Goal: Information Seeking & Learning: Learn about a topic

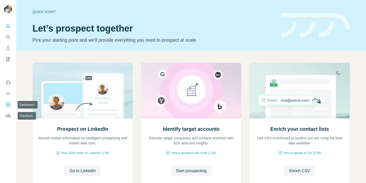
click at [9, 100] on button "Dashboard" at bounding box center [8, 104] width 8 height 9
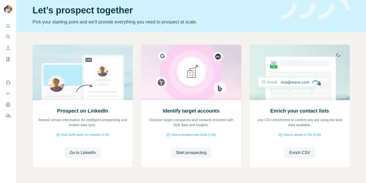
scroll to position [19, 0]
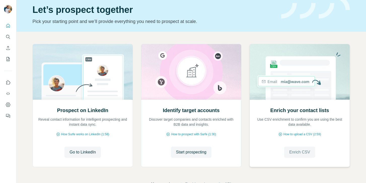
click at [299, 151] on span "Enrich CSV" at bounding box center [299, 152] width 21 height 6
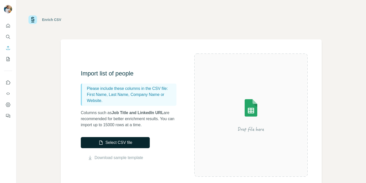
click at [139, 140] on button "Select CSV file" at bounding box center [115, 142] width 69 height 11
click at [127, 141] on button "Select CSV file" at bounding box center [115, 142] width 69 height 11
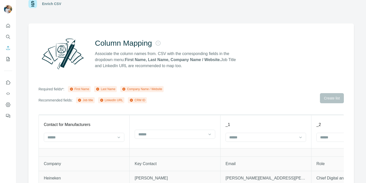
scroll to position [27, 0]
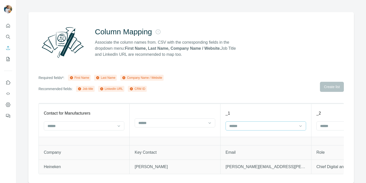
click at [254, 124] on input at bounding box center [263, 126] width 68 height 6
click at [250, 107] on th "_1" at bounding box center [266, 119] width 91 height 33
click at [118, 124] on icon at bounding box center [118, 125] width 5 height 5
click at [101, 155] on div "Company Name" at bounding box center [84, 154] width 72 height 5
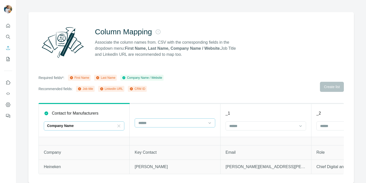
click at [161, 122] on input at bounding box center [172, 123] width 68 height 6
click at [173, 135] on div "First Name" at bounding box center [175, 133] width 72 height 5
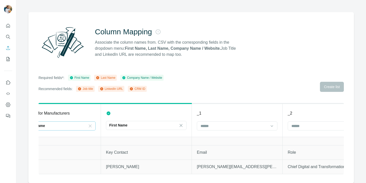
scroll to position [0, 37]
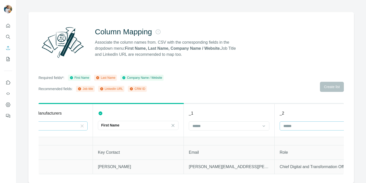
click at [286, 125] on input at bounding box center [317, 126] width 68 height 6
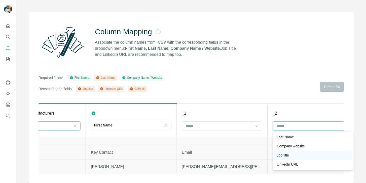
scroll to position [9, 0]
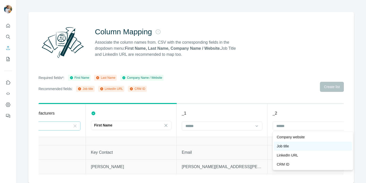
click at [287, 145] on p "Job title" at bounding box center [283, 145] width 12 height 5
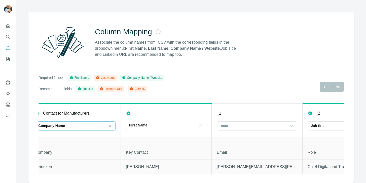
scroll to position [0, 0]
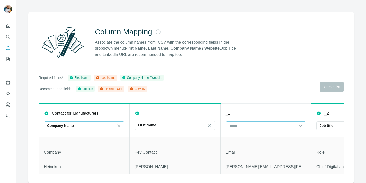
click at [243, 123] on input at bounding box center [263, 126] width 68 height 6
click at [261, 107] on th "_1" at bounding box center [266, 119] width 91 height 33
click at [210, 123] on icon at bounding box center [209, 125] width 5 height 5
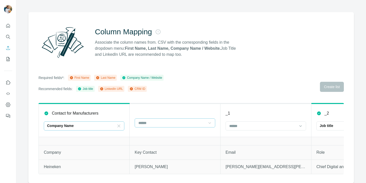
click at [218, 99] on div "Column Mapping Associate the column names from. CSV with the corresponding fiel…" at bounding box center [191, 97] width 326 height 171
click at [197, 123] on input at bounding box center [172, 123] width 68 height 6
click at [263, 114] on div "_1" at bounding box center [266, 113] width 81 height 6
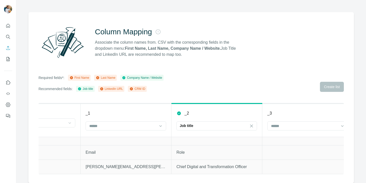
scroll to position [0, 149]
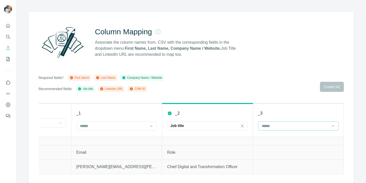
click at [266, 123] on input at bounding box center [295, 126] width 68 height 6
click at [274, 111] on div "_3" at bounding box center [298, 113] width 81 height 6
click at [282, 123] on input at bounding box center [295, 126] width 68 height 6
click at [291, 112] on div "_3" at bounding box center [298, 113] width 81 height 6
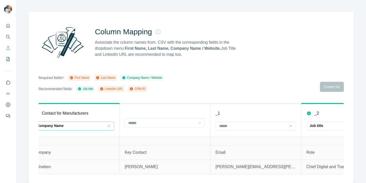
scroll to position [0, 0]
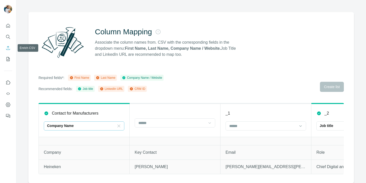
click at [9, 46] on icon "Enrich CSV" at bounding box center [8, 47] width 5 height 5
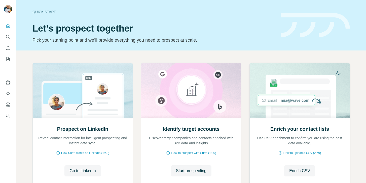
click at [303, 177] on div "Enrich your contact lists Use CSV enrichment to confirm you are using the best …" at bounding box center [300, 151] width 100 height 67
click at [303, 175] on button "Enrich CSV" at bounding box center [299, 170] width 31 height 11
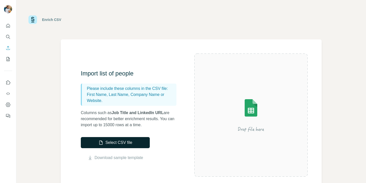
click at [132, 143] on button "Select CSV file" at bounding box center [115, 142] width 69 height 11
click at [114, 151] on div "Select CSV file Download sample template" at bounding box center [115, 149] width 69 height 24
click at [114, 146] on button "Select CSV file" at bounding box center [115, 142] width 69 height 11
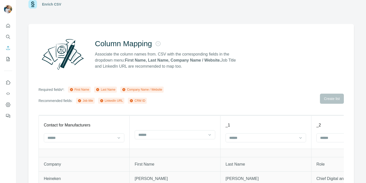
scroll to position [27, 0]
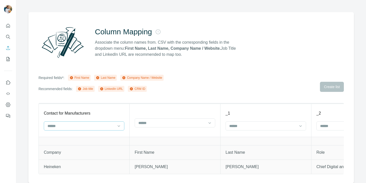
click at [115, 122] on div at bounding box center [84, 125] width 81 height 9
click at [97, 153] on div "Company Name" at bounding box center [84, 154] width 72 height 5
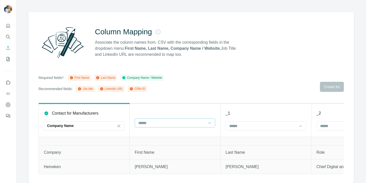
click at [166, 124] on input at bounding box center [172, 123] width 68 height 6
click at [167, 137] on div "First Name" at bounding box center [175, 133] width 78 height 9
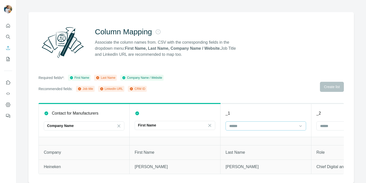
click at [234, 123] on input at bounding box center [263, 126] width 68 height 6
click at [236, 135] on p "Last Name" at bounding box center [238, 136] width 17 height 5
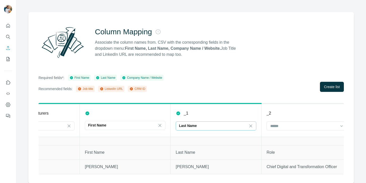
scroll to position [0, 53]
click at [280, 128] on input at bounding box center [300, 126] width 68 height 6
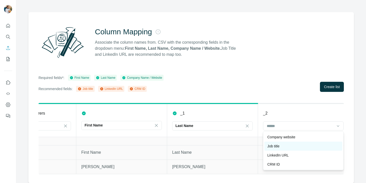
click at [284, 141] on div "Job title" at bounding box center [303, 145] width 78 height 9
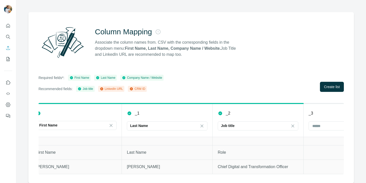
scroll to position [0, 149]
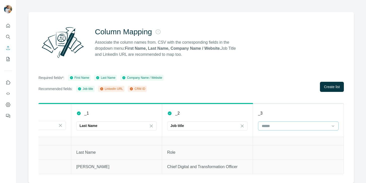
click at [283, 122] on div at bounding box center [295, 125] width 68 height 9
click at [287, 113] on div "_3" at bounding box center [298, 113] width 81 height 6
click at [269, 128] on div at bounding box center [295, 125] width 68 height 9
click at [272, 147] on p "LinkedIn URL" at bounding box center [272, 145] width 21 height 5
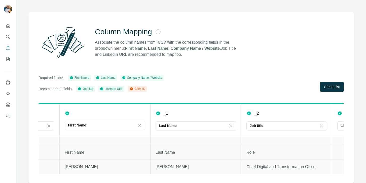
scroll to position [0, 0]
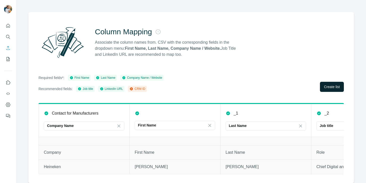
click at [325, 91] on button "Create list" at bounding box center [332, 87] width 24 height 10
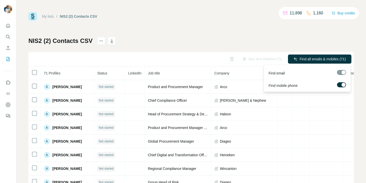
click at [341, 84] on label at bounding box center [341, 84] width 9 height 5
click at [322, 59] on span "Find all emails (71)" at bounding box center [332, 58] width 30 height 5
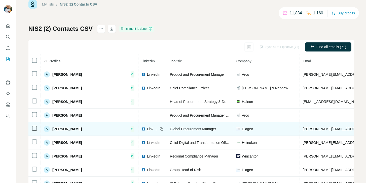
scroll to position [0, 0]
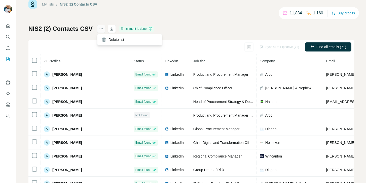
click at [102, 29] on icon "actions" at bounding box center [101, 28] width 5 height 5
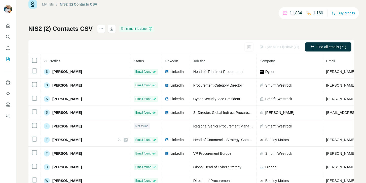
scroll to position [29, 0]
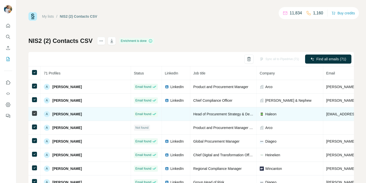
click at [33, 116] on td at bounding box center [34, 114] width 12 height 14
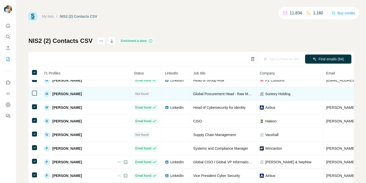
scroll to position [566, 0]
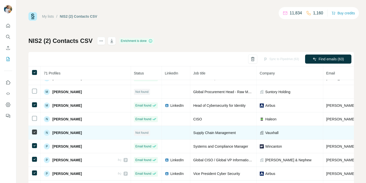
click at [35, 129] on icon at bounding box center [34, 132] width 6 height 6
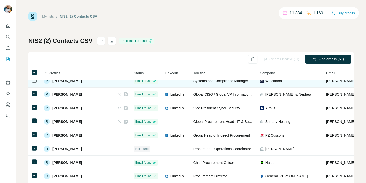
scroll to position [639, 0]
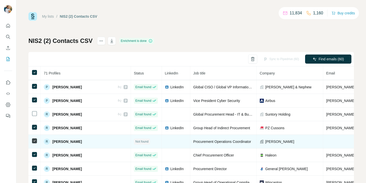
click at [34, 138] on icon at bounding box center [34, 141] width 6 height 6
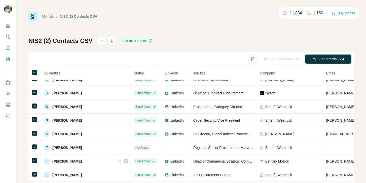
scroll to position [846, 0]
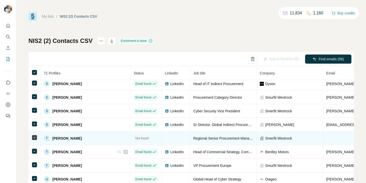
click at [35, 140] on td at bounding box center [34, 138] width 12 height 14
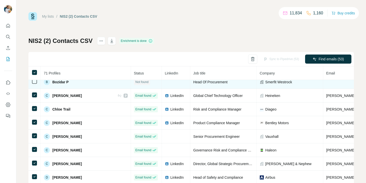
scroll to position [133, 0]
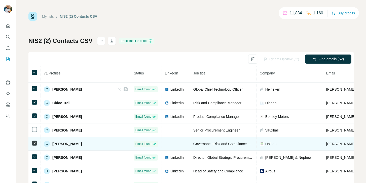
click at [37, 142] on icon at bounding box center [34, 143] width 6 height 6
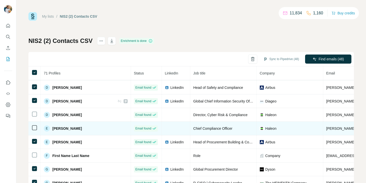
scroll to position [190, 0]
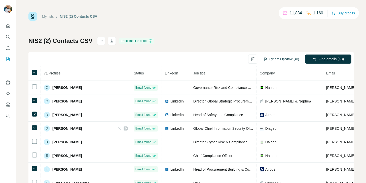
click at [286, 57] on button "Sync to Pipedrive (48)" at bounding box center [281, 59] width 43 height 8
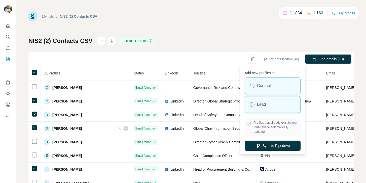
click at [276, 104] on div "Lead" at bounding box center [272, 104] width 55 height 16
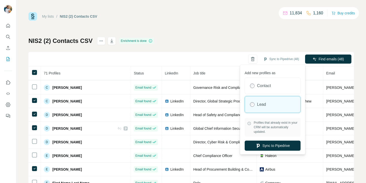
drag, startPoint x: 266, startPoint y: 146, endPoint x: 275, endPoint y: 126, distance: 21.4
click at [275, 126] on div "Add new profiles as Contact Lead Profiles that already exist in your CRM will b…" at bounding box center [272, 109] width 63 height 87
drag, startPoint x: 269, startPoint y: 141, endPoint x: 284, endPoint y: 96, distance: 47.3
click at [284, 96] on div "Add new profiles as Contact Lead Profiles that already exist in your CRM will b…" at bounding box center [272, 109] width 63 height 87
click at [270, 144] on button "Sync to Pipedrive" at bounding box center [273, 145] width 56 height 10
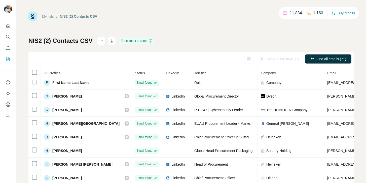
scroll to position [0, 0]
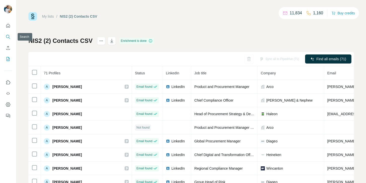
click at [9, 33] on button "Search" at bounding box center [8, 36] width 8 height 9
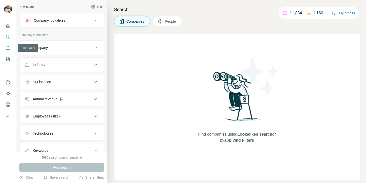
click at [8, 48] on icon "Enrich CSV" at bounding box center [8, 47] width 5 height 5
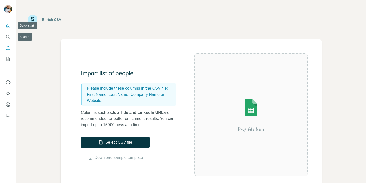
click at [10, 24] on icon "Quick start" at bounding box center [8, 25] width 5 height 5
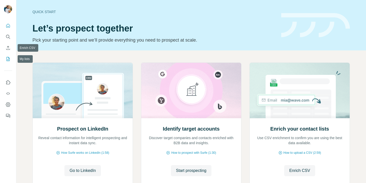
click at [6, 57] on icon "My lists" at bounding box center [8, 58] width 5 height 5
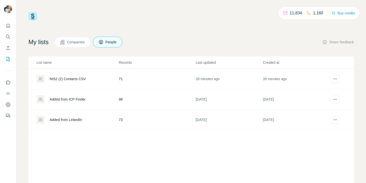
click at [89, 97] on div "Added from ICP Finder" at bounding box center [78, 99] width 82 height 8
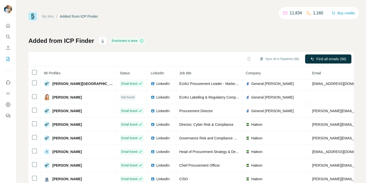
scroll to position [28, 0]
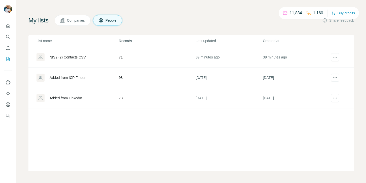
scroll to position [22, 0]
click at [100, 99] on div "Added from LinkedIn" at bounding box center [78, 98] width 82 height 8
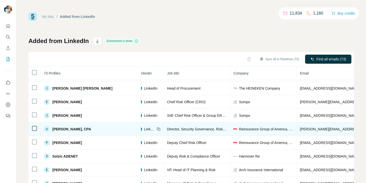
scroll to position [434, 0]
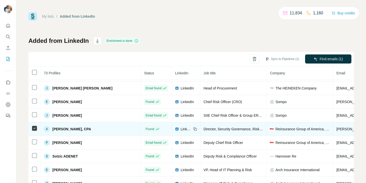
click at [181, 129] on span "LinkedIn" at bounding box center [186, 128] width 11 height 5
click at [32, 128] on icon at bounding box center [34, 128] width 6 height 6
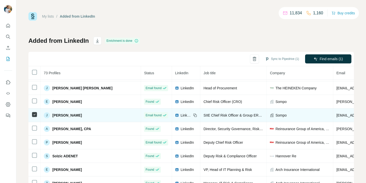
click at [182, 115] on span "LinkedIn" at bounding box center [186, 115] width 11 height 5
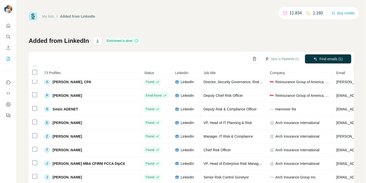
scroll to position [481, 0]
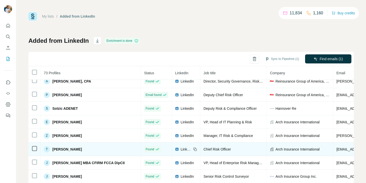
click at [181, 150] on span "LinkedIn" at bounding box center [186, 149] width 11 height 5
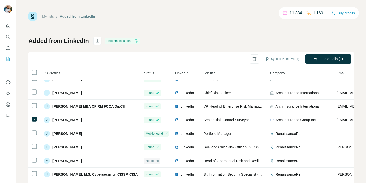
scroll to position [539, 0]
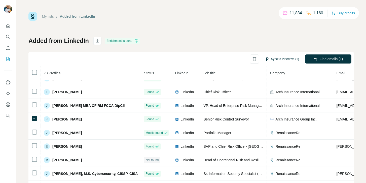
click at [285, 57] on button "Sync to Pipedrive (1)" at bounding box center [282, 59] width 41 height 8
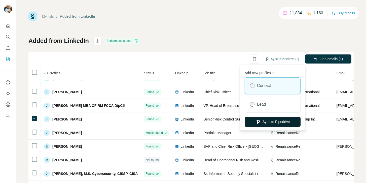
click at [263, 119] on button "Sync to Pipedrive" at bounding box center [273, 122] width 56 height 10
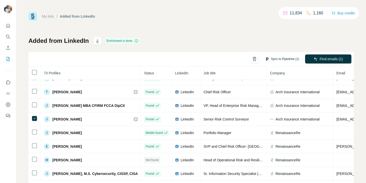
click at [289, 58] on button "Sync to Pipedrive (1)" at bounding box center [282, 59] width 41 height 8
click at [289, 33] on div "My lists / Added from LinkedIn 11,834 1,160 Buy credits Added from LinkedIn Enr…" at bounding box center [191, 105] width 326 height 187
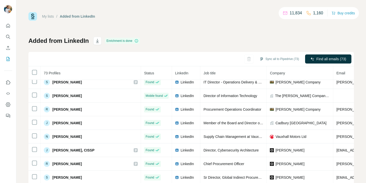
scroll to position [200, 0]
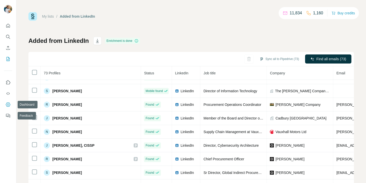
click at [6, 104] on icon "Dashboard" at bounding box center [8, 104] width 5 height 5
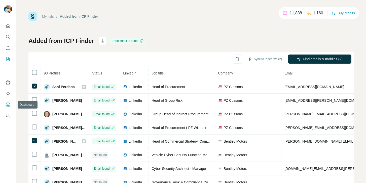
scroll to position [1, 0]
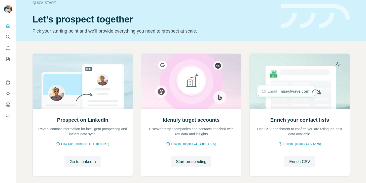
scroll to position [11, 0]
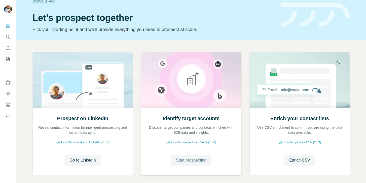
click at [193, 158] on span "Start prospecting" at bounding box center [191, 160] width 30 height 6
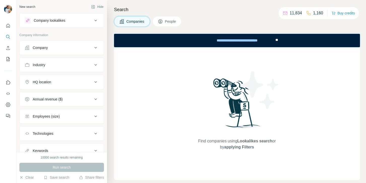
click at [163, 26] on button "People" at bounding box center [167, 21] width 29 height 11
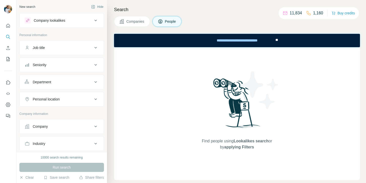
click at [66, 123] on button "Company" at bounding box center [62, 126] width 84 height 12
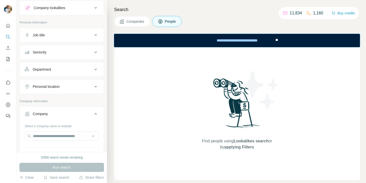
click at [61, 127] on div "Select a company name or website" at bounding box center [62, 125] width 74 height 7
click at [59, 135] on input "text" at bounding box center [62, 135] width 74 height 9
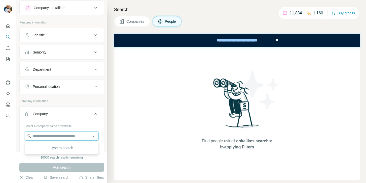
paste input "**********"
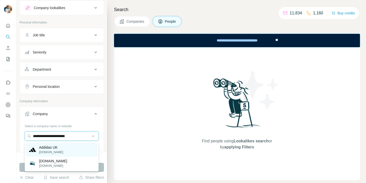
type input "**********"
click at [70, 149] on div "Addidas UK [DOMAIN_NAME]" at bounding box center [62, 150] width 72 height 14
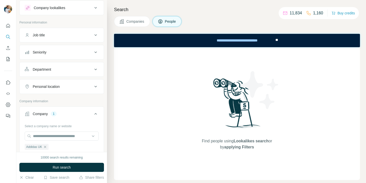
click at [75, 23] on p "Personal information" at bounding box center [61, 22] width 85 height 5
click at [75, 26] on div "Personal information" at bounding box center [61, 24] width 85 height 8
click at [75, 35] on div "Job title" at bounding box center [59, 34] width 68 height 5
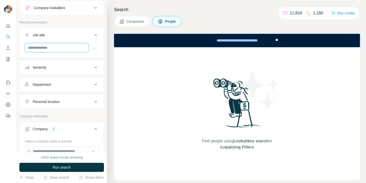
click at [73, 45] on input "text" at bounding box center [57, 47] width 64 height 9
type input "****"
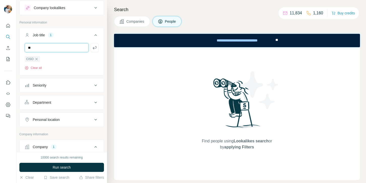
type input "*"
type input "**********"
type input "*"
type input "**********"
type input "**"
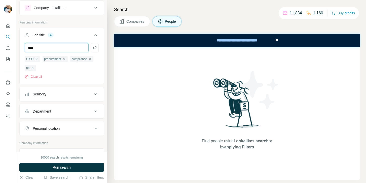
type input "****"
click at [33, 68] on icon "button" at bounding box center [32, 68] width 4 height 4
click at [50, 47] on input "text" at bounding box center [57, 47] width 64 height 9
type input "**********"
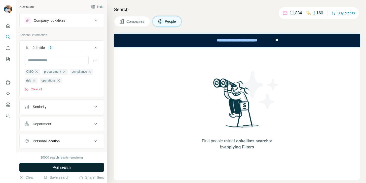
click at [52, 164] on button "Run search" at bounding box center [61, 166] width 85 height 9
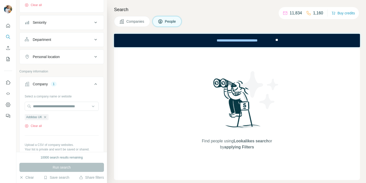
scroll to position [109, 0]
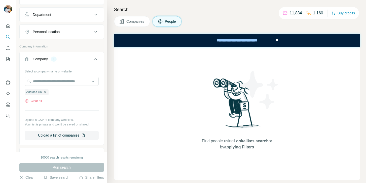
click at [88, 43] on div "Company lookalikes Personal information Job title 5 CISO procurement compliance…" at bounding box center [61, 89] width 85 height 371
click at [87, 27] on button "Personal location" at bounding box center [62, 32] width 84 height 12
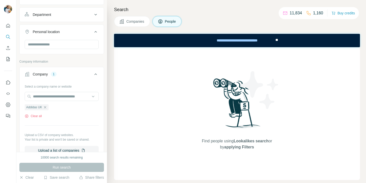
click at [87, 32] on div "Personal location" at bounding box center [59, 31] width 68 height 5
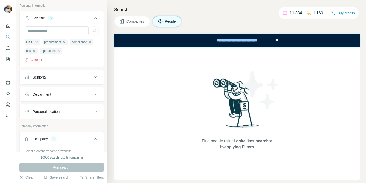
scroll to position [0, 0]
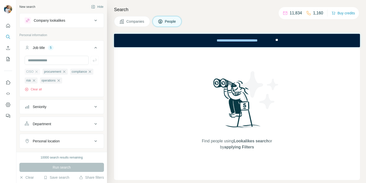
click at [39, 71] on div "CISO" at bounding box center [32, 72] width 15 height 6
click at [37, 93] on div "CISO procurement compliance risk operations Clear all" at bounding box center [62, 76] width 84 height 40
click at [37, 92] on div "CISO procurement compliance risk operations Clear all" at bounding box center [62, 76] width 84 height 40
click at [38, 91] on button "Clear all" at bounding box center [33, 89] width 17 height 5
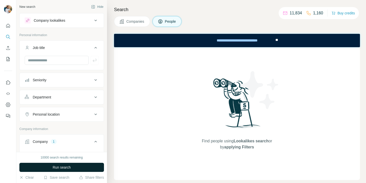
click at [66, 169] on span "Run search" at bounding box center [62, 166] width 18 height 5
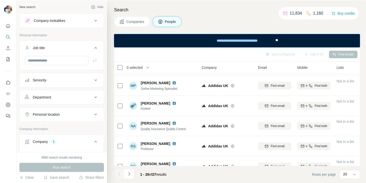
scroll to position [262, 0]
